Goal: Task Accomplishment & Management: Manage account settings

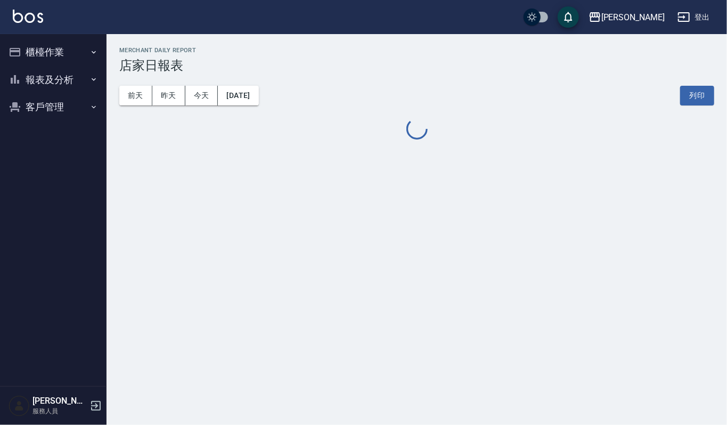
click at [39, 45] on button "櫃檯作業" at bounding box center [53, 52] width 98 height 28
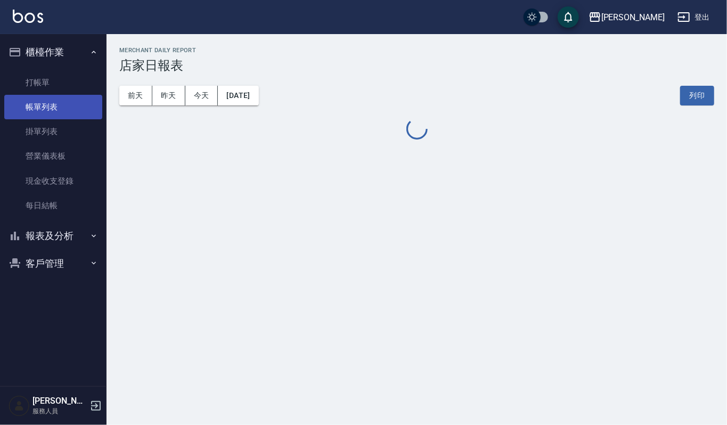
click at [58, 101] on link "帳單列表" at bounding box center [53, 107] width 98 height 24
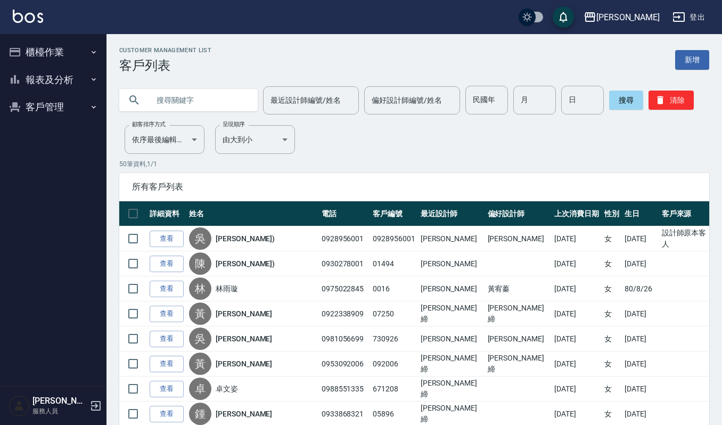
click at [144, 94] on div at bounding box center [188, 100] width 138 height 22
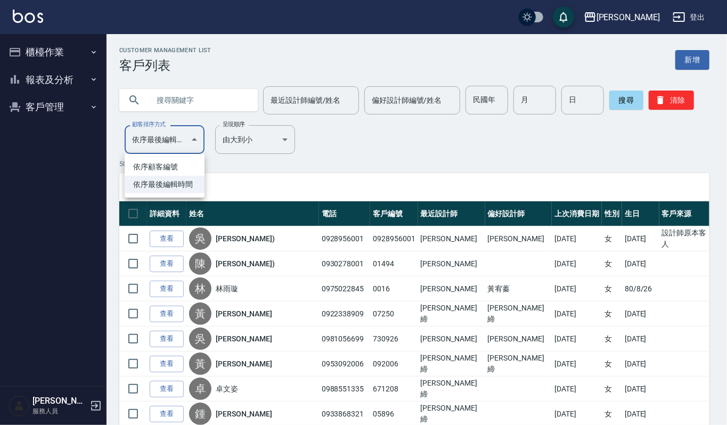
click at [184, 96] on div at bounding box center [363, 212] width 727 height 425
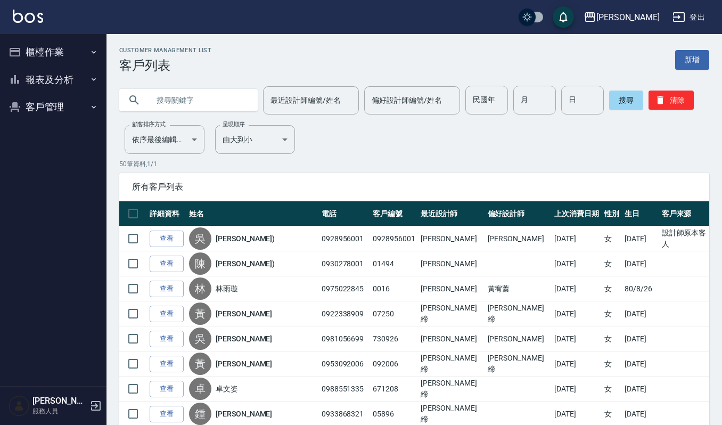
click at [166, 101] on input "text" at bounding box center [199, 100] width 100 height 29
type input "無"
click at [178, 104] on input "吳" at bounding box center [199, 100] width 100 height 29
type input "[PERSON_NAME]"
click at [623, 95] on button "搜尋" at bounding box center [626, 100] width 34 height 19
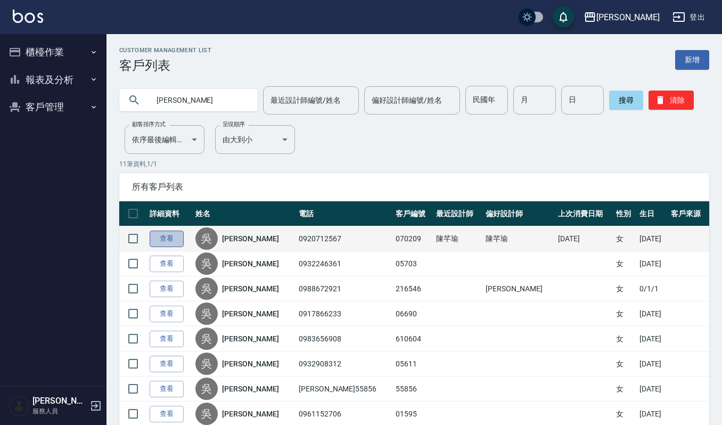
click at [166, 241] on link "查看" at bounding box center [167, 239] width 34 height 17
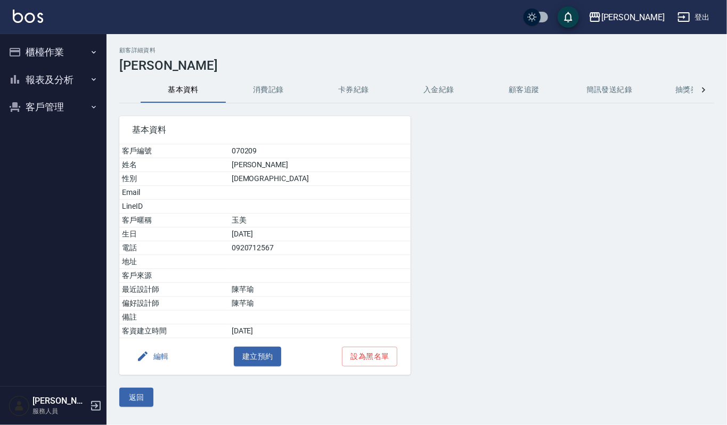
click at [45, 47] on button "櫃檯作業" at bounding box center [53, 52] width 98 height 28
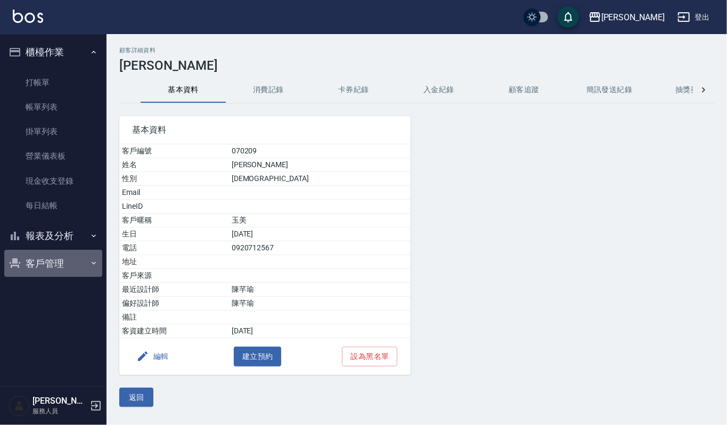
click at [39, 265] on button "客戶管理" at bounding box center [53, 264] width 98 height 28
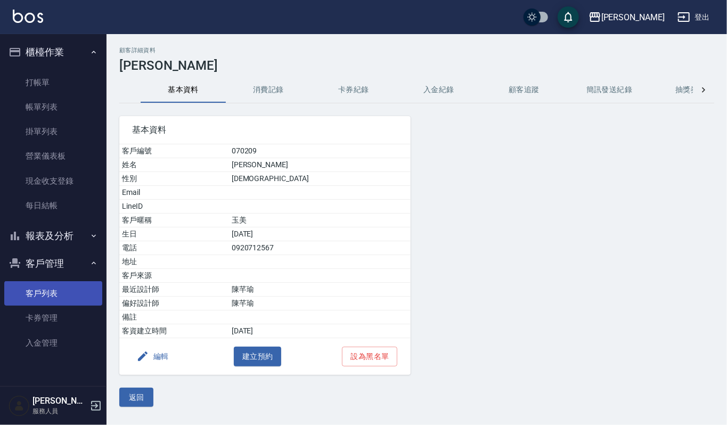
click at [40, 291] on link "客戶列表" at bounding box center [53, 293] width 98 height 24
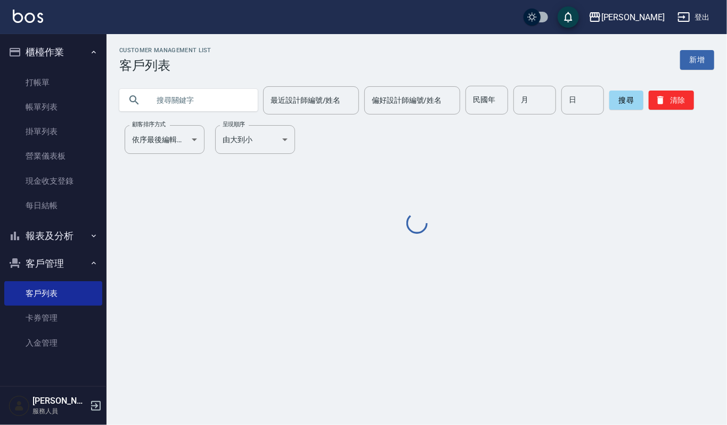
click at [141, 102] on div at bounding box center [188, 100] width 138 height 22
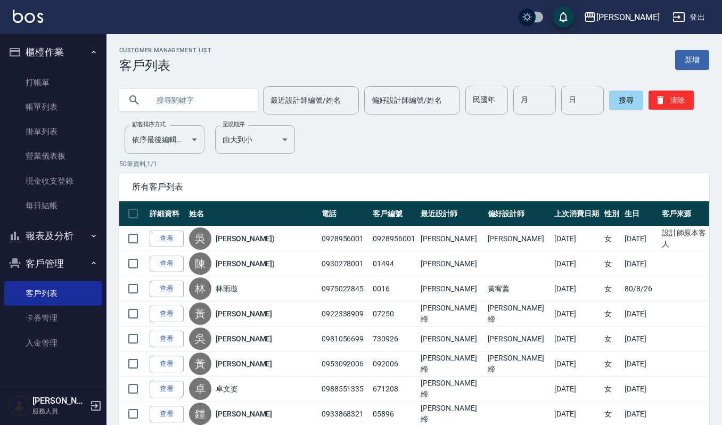
click at [159, 103] on input "text" at bounding box center [199, 100] width 100 height 29
type input "[PERSON_NAME]"
click at [622, 96] on button "搜尋" at bounding box center [626, 100] width 34 height 19
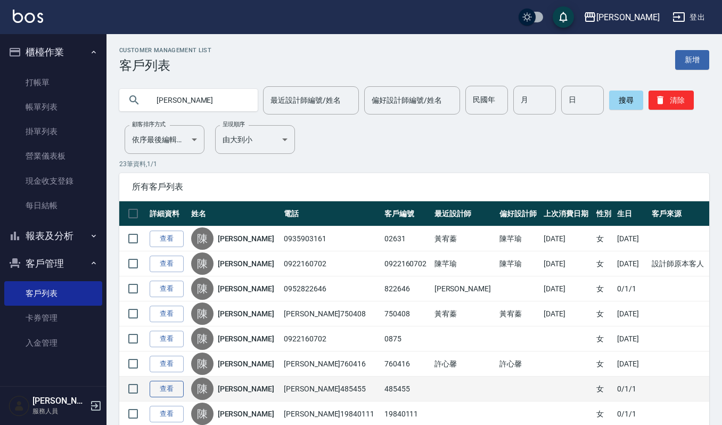
click at [167, 392] on link "查看" at bounding box center [167, 389] width 34 height 17
